Goal: Information Seeking & Learning: Learn about a topic

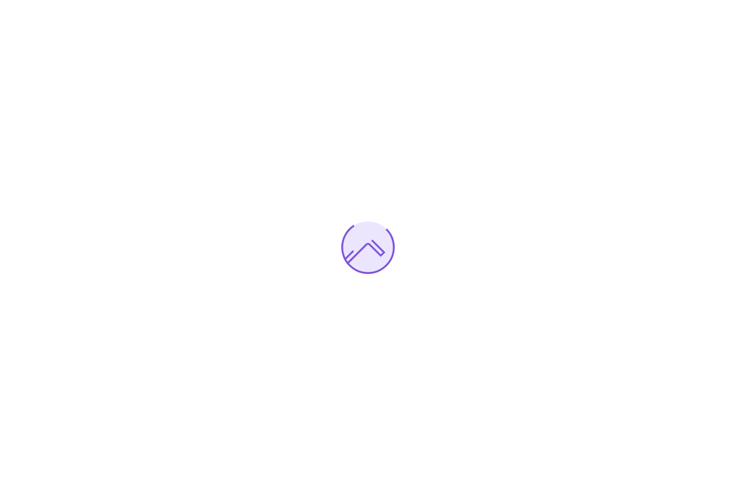
click at [142, 95] on div at bounding box center [368, 247] width 736 height 494
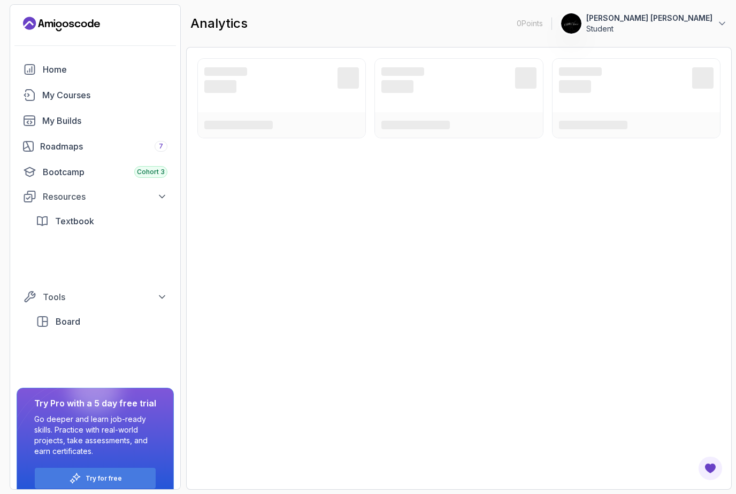
click at [83, 98] on div "My Courses" at bounding box center [104, 95] width 125 height 13
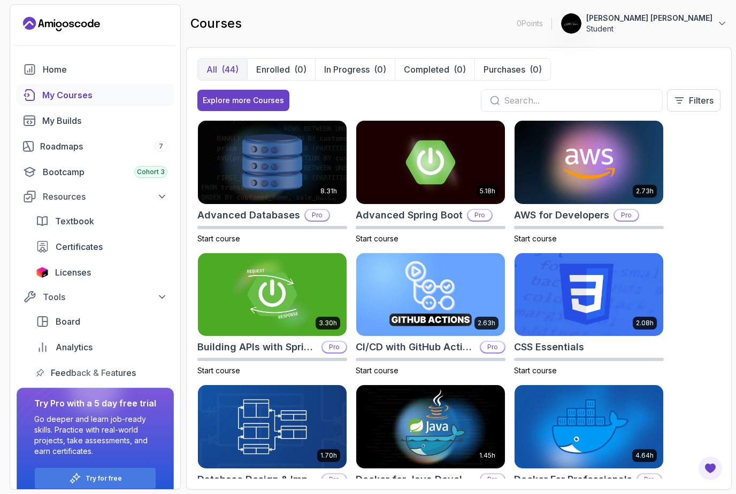
click at [87, 76] on link "Home" at bounding box center [95, 69] width 157 height 21
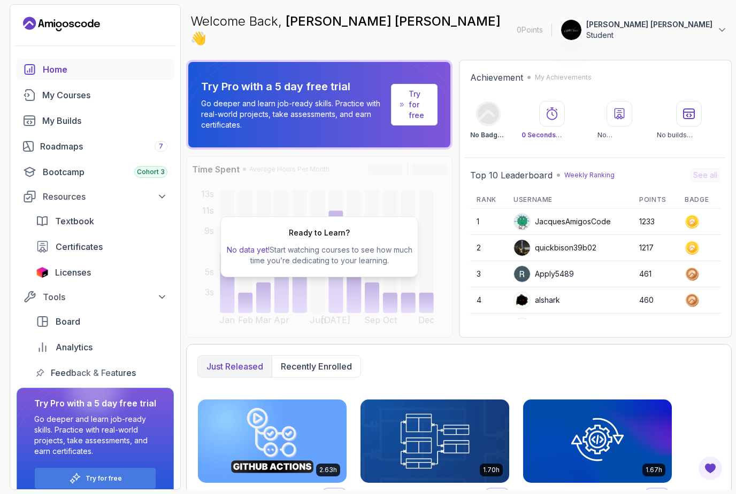
click at [128, 149] on div "Roadmaps 7" at bounding box center [103, 146] width 127 height 13
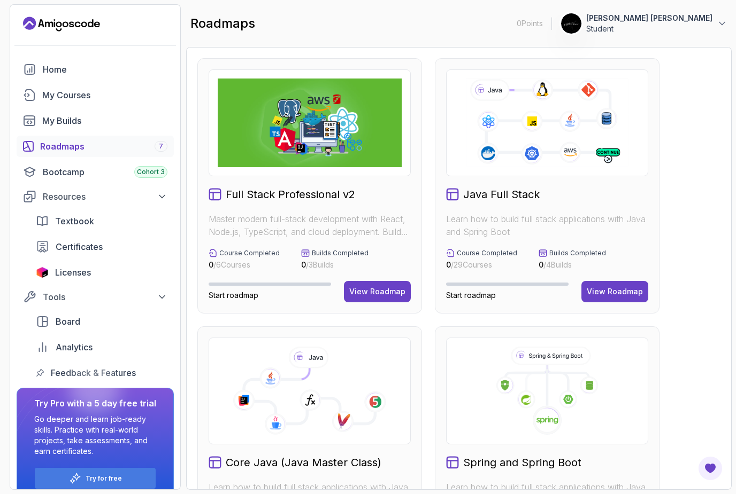
click at [589, 148] on icon at bounding box center [546, 123] width 165 height 92
click at [624, 290] on div "View Roadmap" at bounding box center [614, 292] width 56 height 11
